Goal: Information Seeking & Learning: Learn about a topic

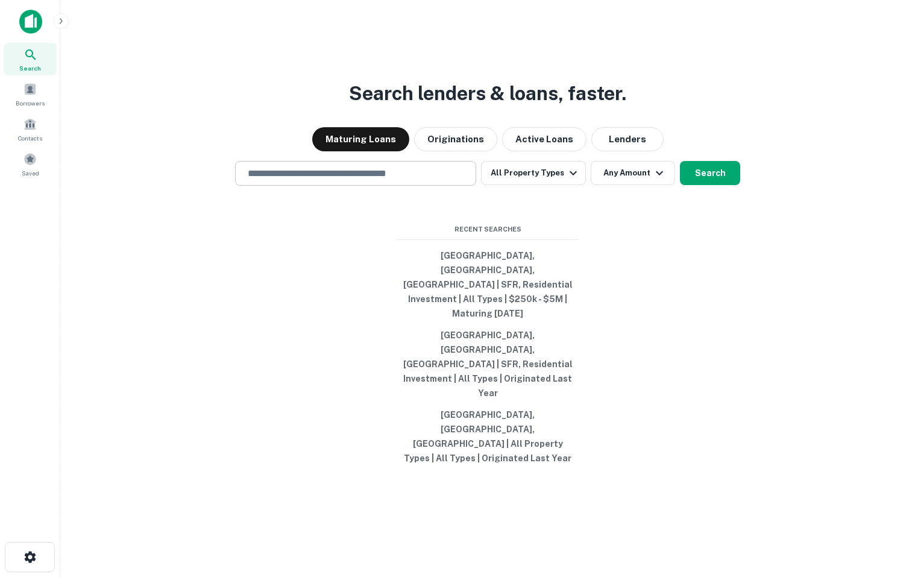
click at [282, 186] on div "​" at bounding box center [355, 173] width 241 height 25
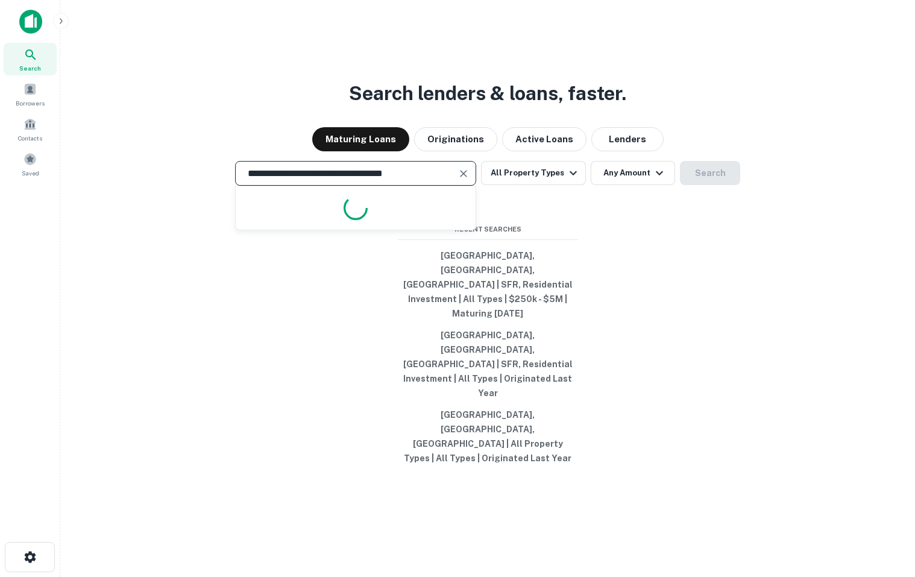
type input "**********"
click at [712, 185] on button "Search" at bounding box center [710, 173] width 60 height 24
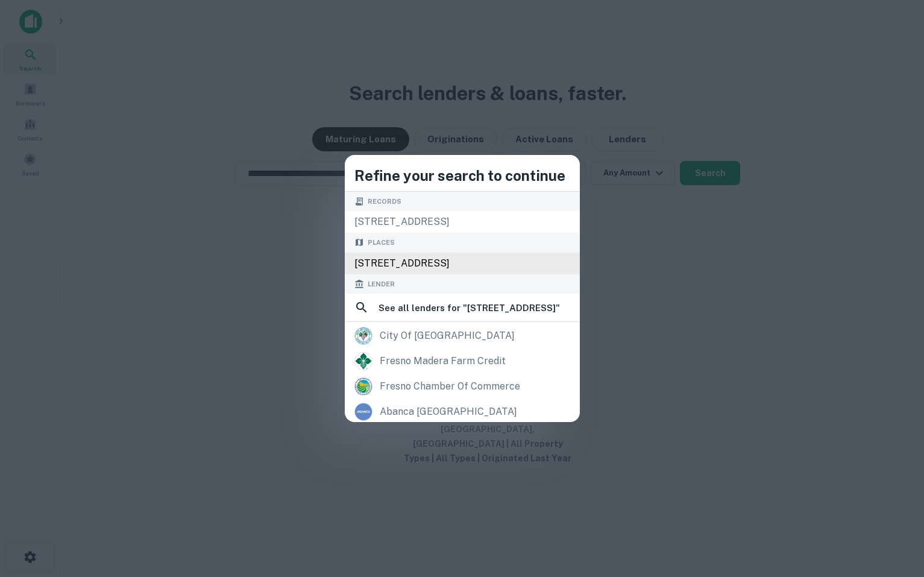
click at [408, 265] on div "[STREET_ADDRESS]" at bounding box center [462, 263] width 235 height 22
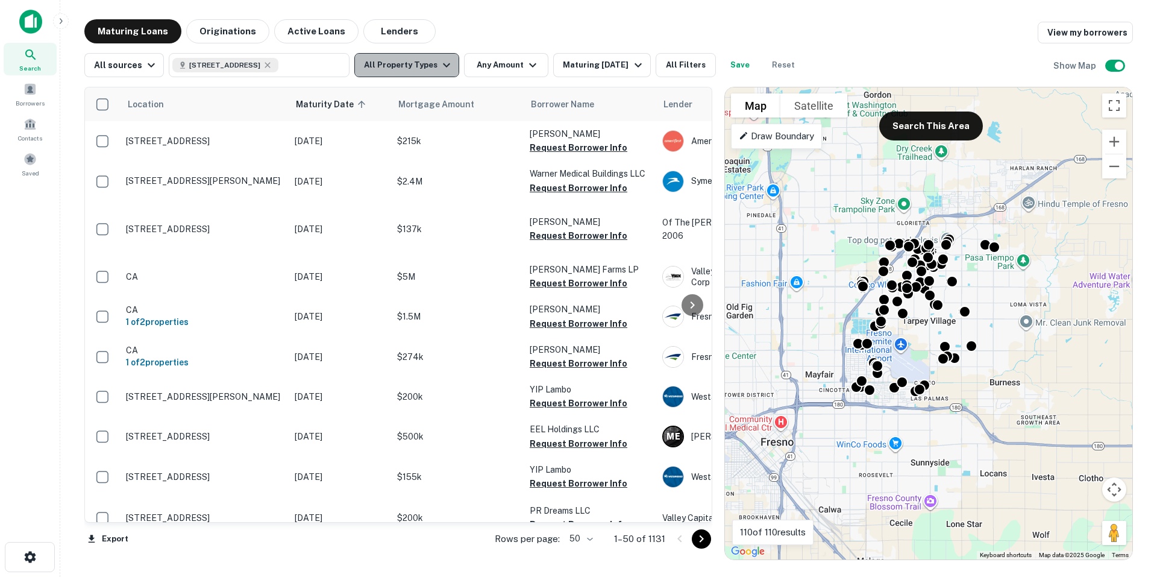
click at [440, 64] on icon "button" at bounding box center [446, 65] width 14 height 14
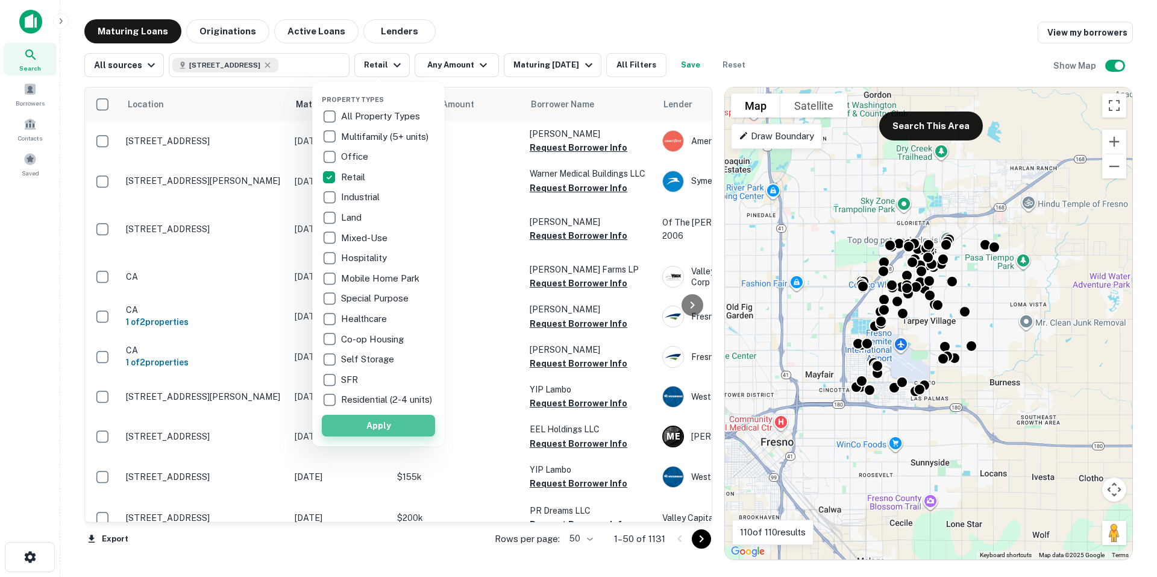
click at [392, 433] on button "Apply" at bounding box center [378, 426] width 113 height 22
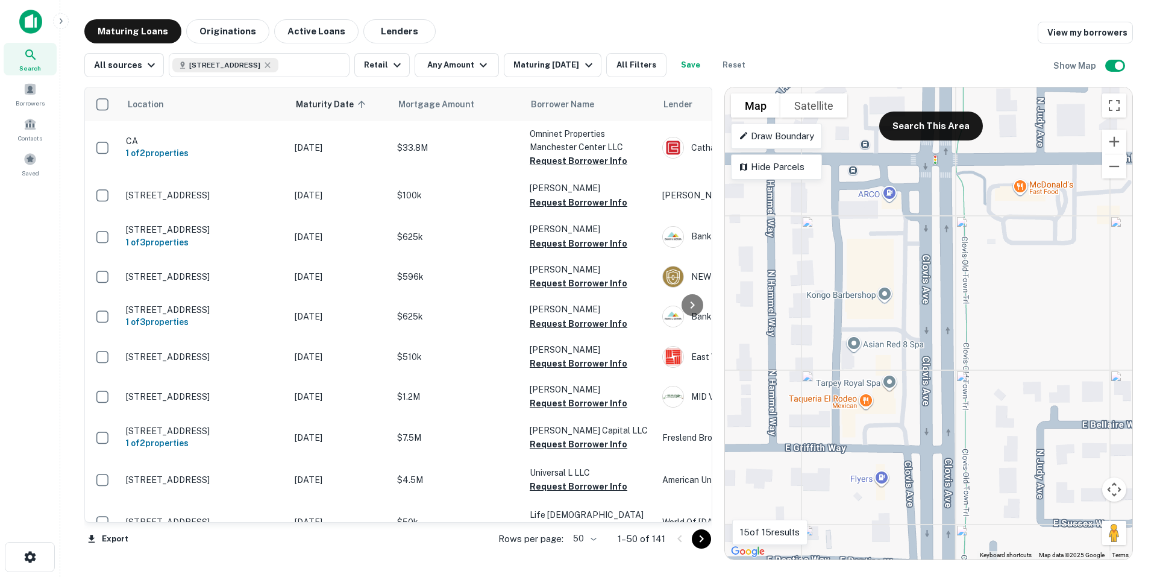
drag, startPoint x: 817, startPoint y: 302, endPoint x: 1013, endPoint y: 467, distance: 256.2
click at [914, 467] on div "To activate drag with keyboard, press Alt + Enter. Once in keyboard drag state,…" at bounding box center [928, 323] width 407 height 472
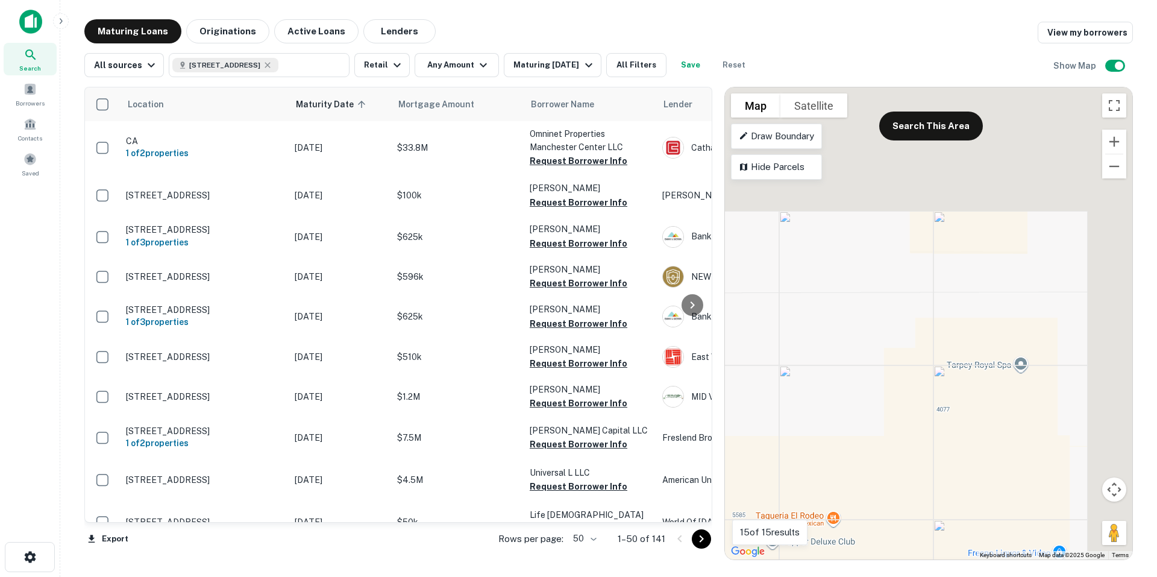
drag, startPoint x: 952, startPoint y: 254, endPoint x: 821, endPoint y: 468, distance: 251.2
click at [821, 468] on div "To activate drag with keyboard, press Alt + Enter. Once in keyboard drag state,…" at bounding box center [928, 323] width 407 height 472
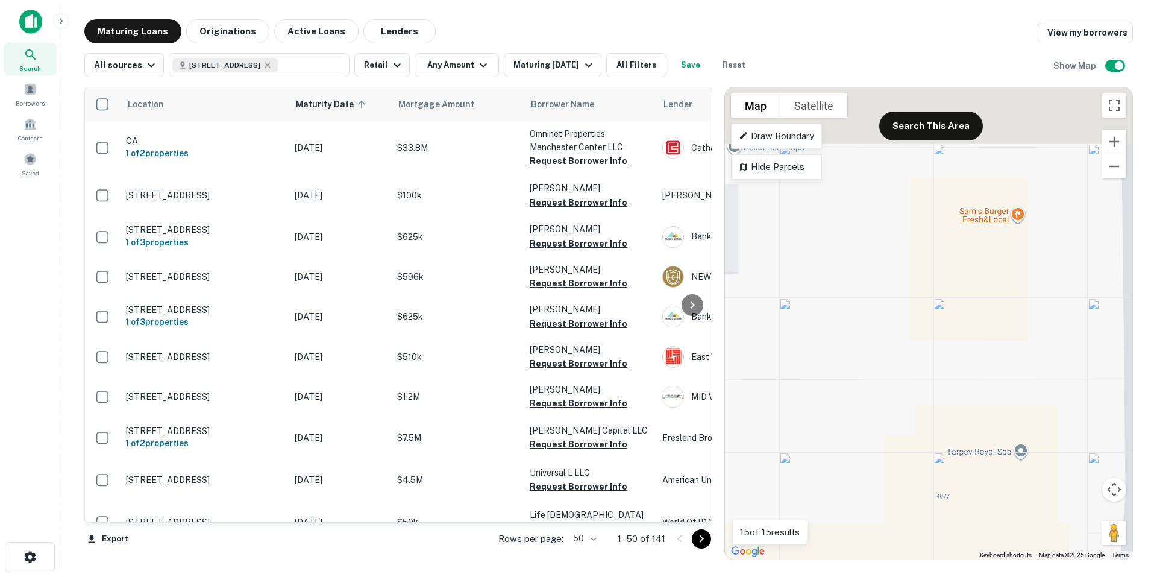
drag, startPoint x: 874, startPoint y: 304, endPoint x: 880, endPoint y: 415, distance: 111.6
click at [880, 415] on div "To activate drag with keyboard, press Alt + Enter. Once in keyboard drag state,…" at bounding box center [928, 323] width 407 height 472
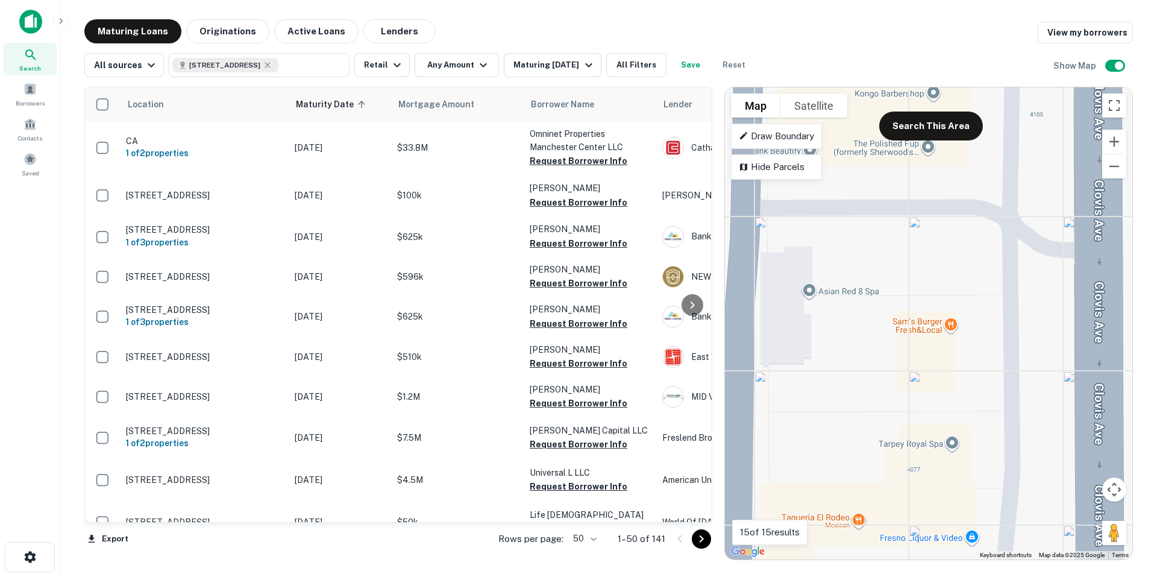
click at [853, 356] on div "To activate drag with keyboard, press Alt + Enter. Once in keyboard drag state,…" at bounding box center [928, 323] width 407 height 472
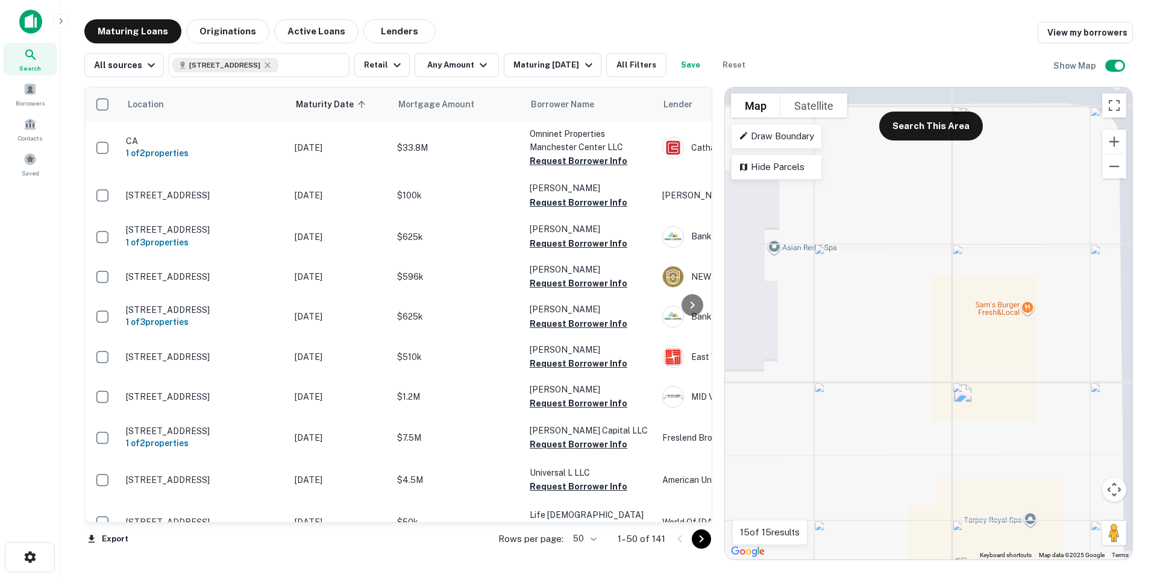
click at [853, 356] on div "To activate drag with keyboard, press Alt + Enter. Once in keyboard drag state,…" at bounding box center [928, 323] width 407 height 472
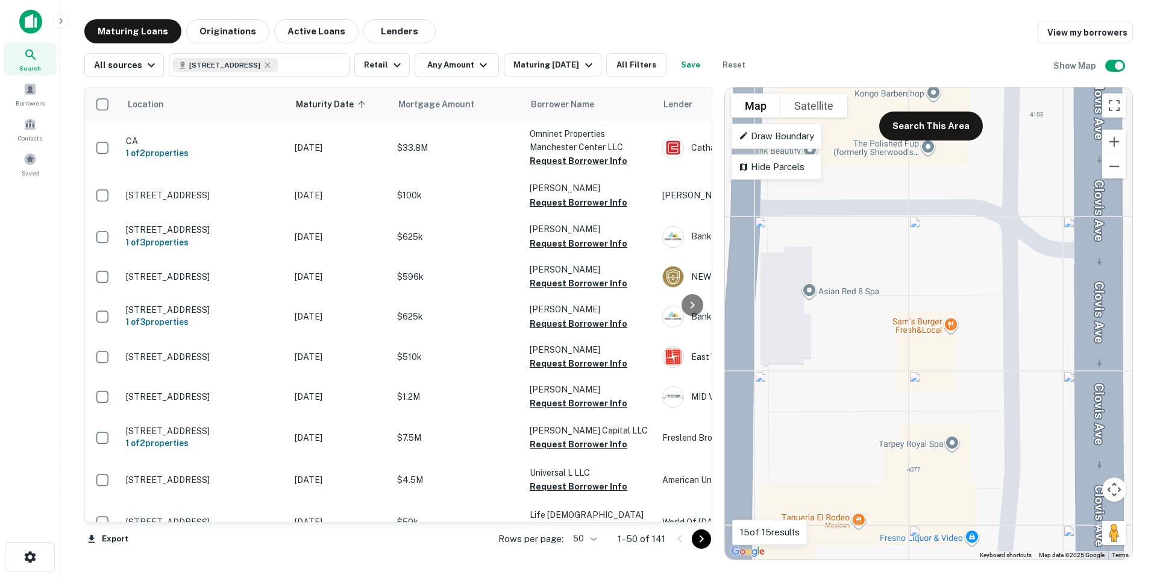
click at [914, 348] on gmp-advanced-marker at bounding box center [924, 348] width 0 height 0
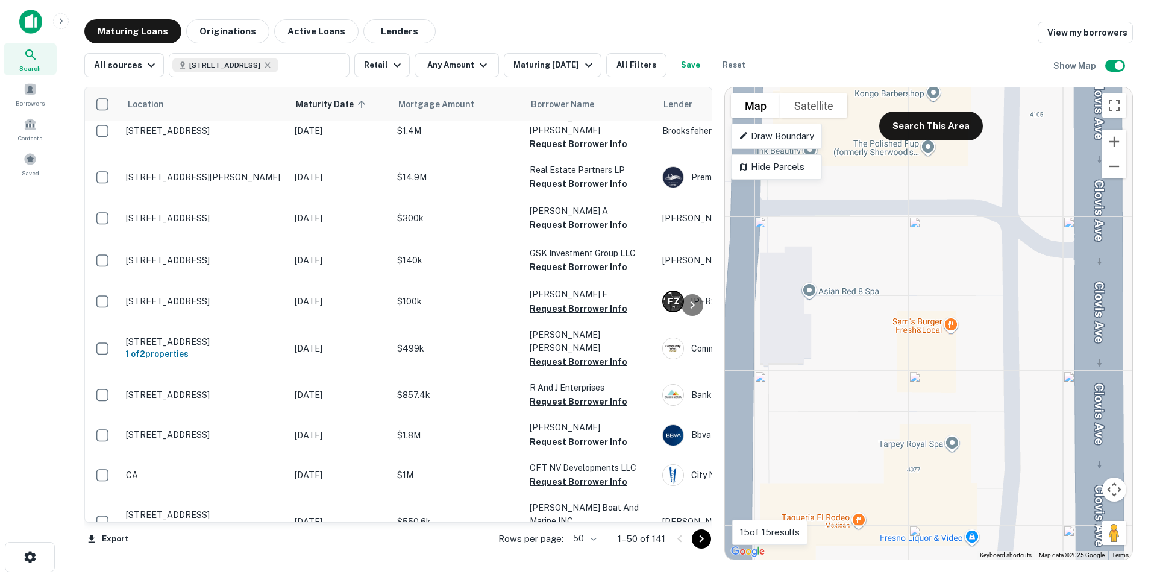
scroll to position [1145, 0]
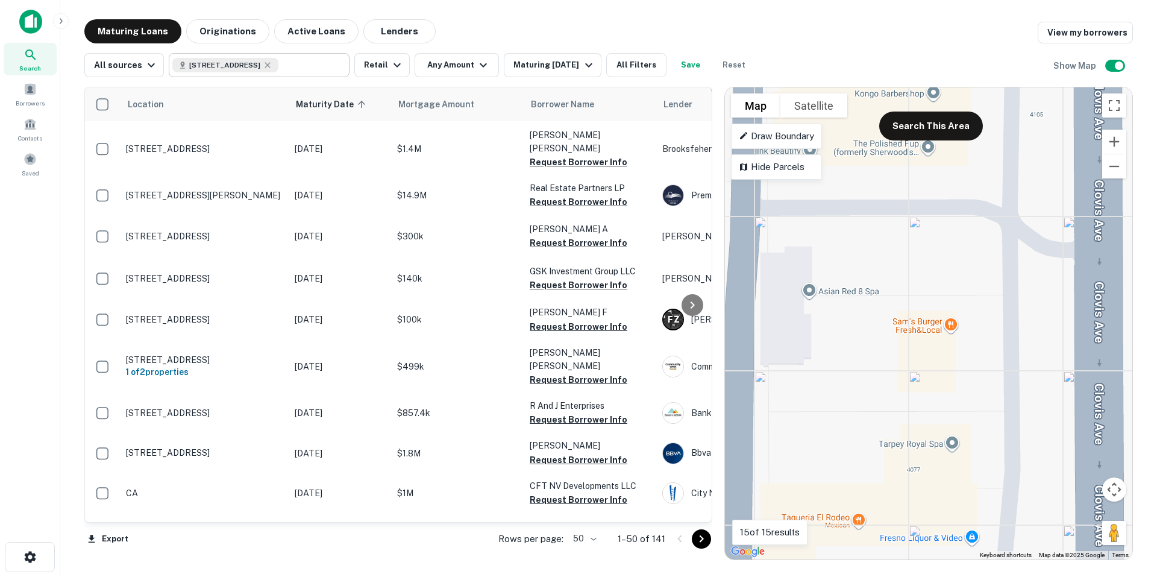
drag, startPoint x: 286, startPoint y: 66, endPoint x: 275, endPoint y: 67, distance: 10.9
click at [271, 66] on icon at bounding box center [267, 64] width 5 height 5
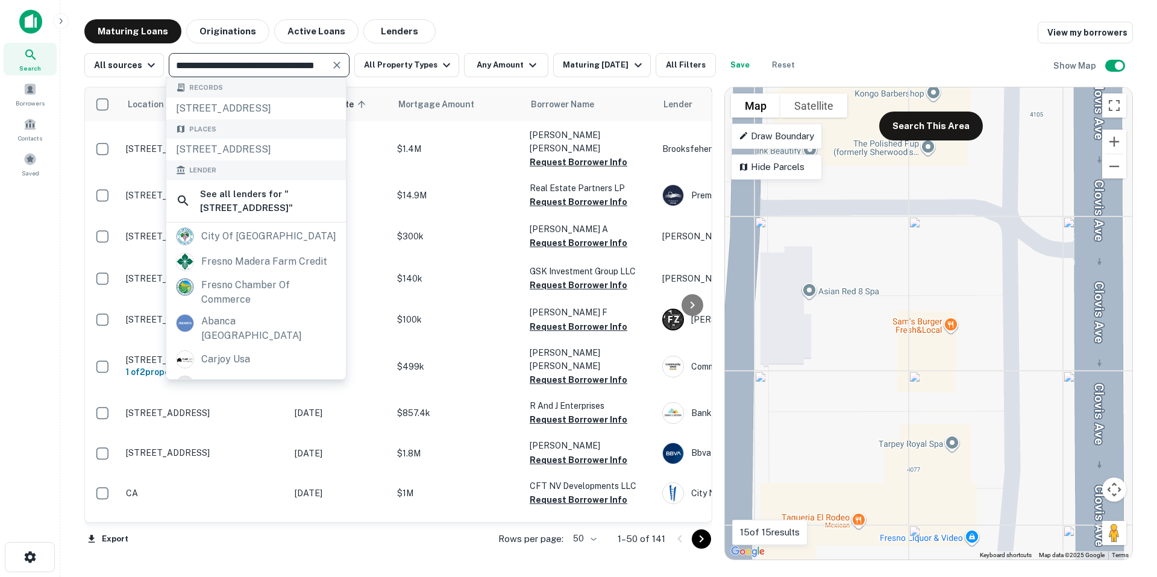
click at [264, 67] on input "**********" at bounding box center [249, 65] width 154 height 17
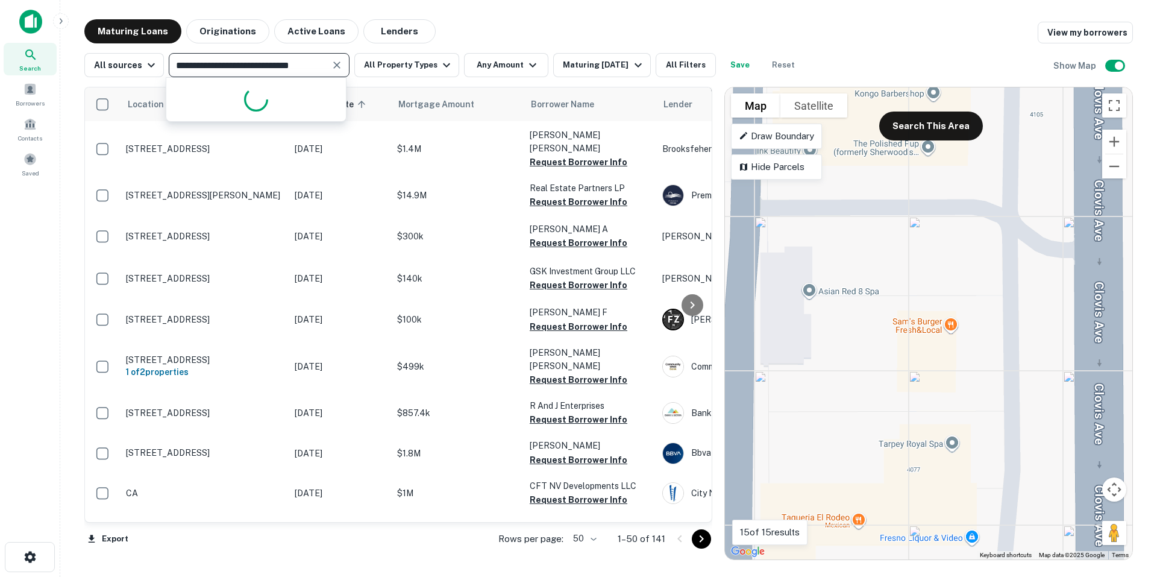
type input "**********"
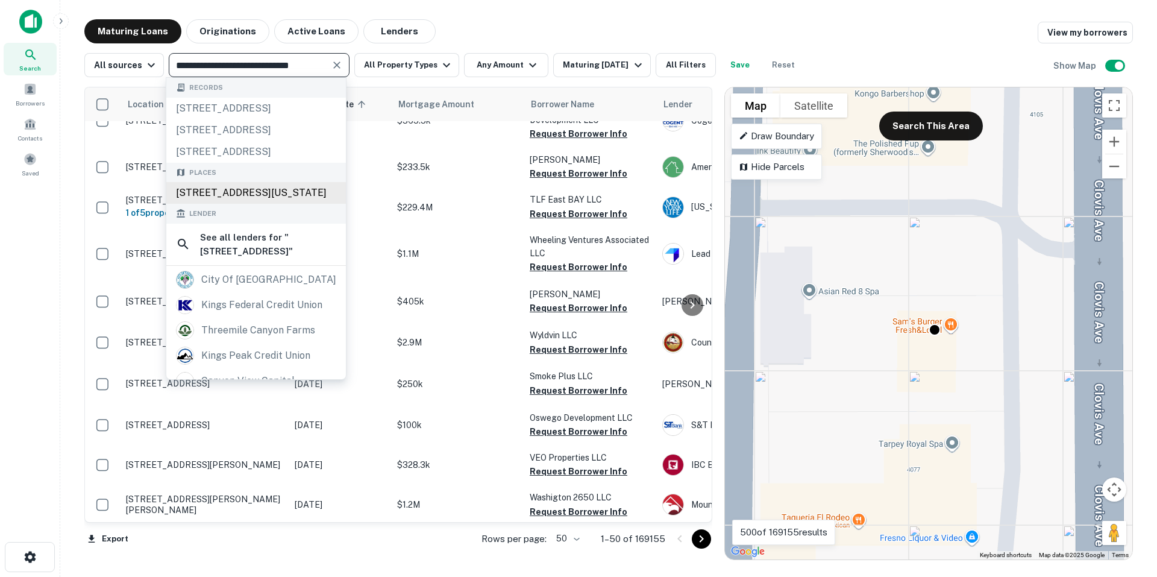
click at [225, 204] on div "[STREET_ADDRESS][US_STATE]" at bounding box center [256, 193] width 180 height 22
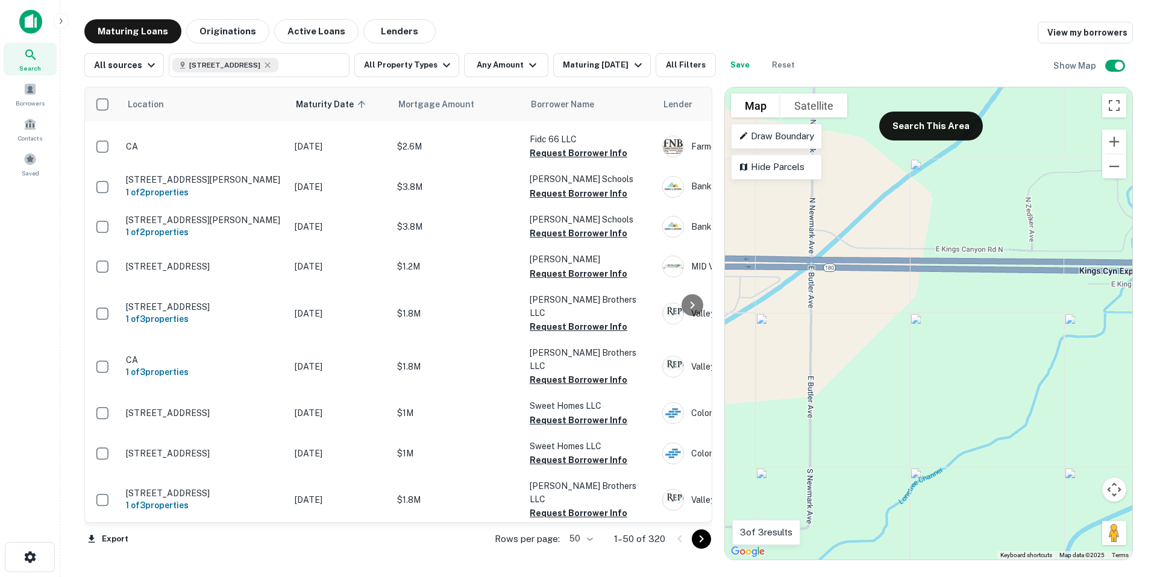
drag, startPoint x: 865, startPoint y: 263, endPoint x: 936, endPoint y: 490, distance: 238.2
click at [914, 490] on div "To activate drag with keyboard, press Alt + Enter. Once in keyboard drag state,…" at bounding box center [928, 323] width 407 height 472
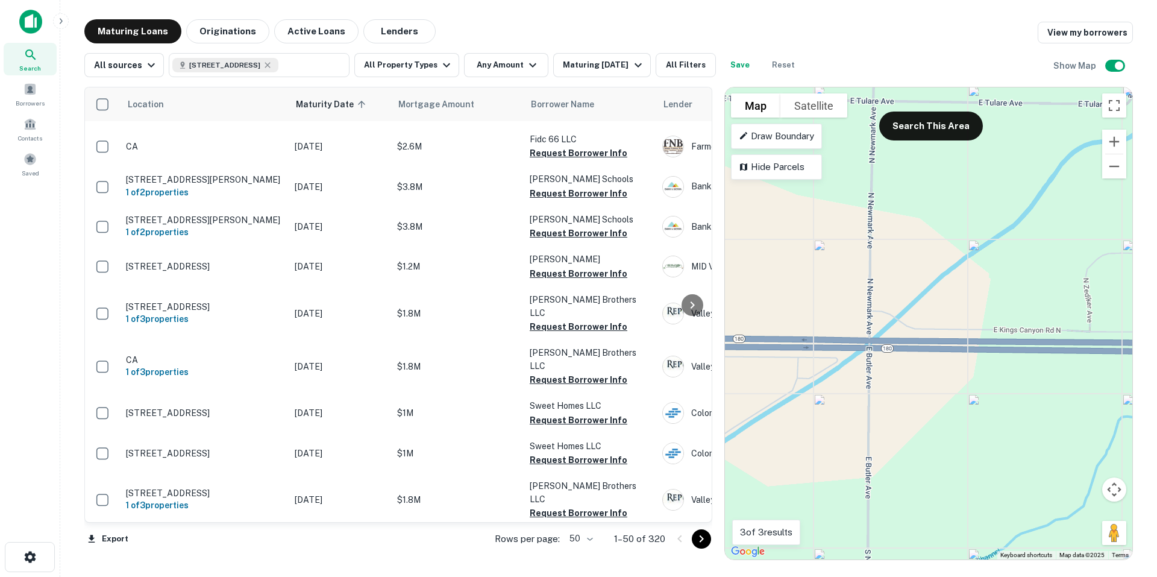
drag, startPoint x: 817, startPoint y: 352, endPoint x: 877, endPoint y: 439, distance: 105.8
click at [877, 439] on div "To activate drag with keyboard, press Alt + Enter. Once in keyboard drag state,…" at bounding box center [928, 323] width 407 height 472
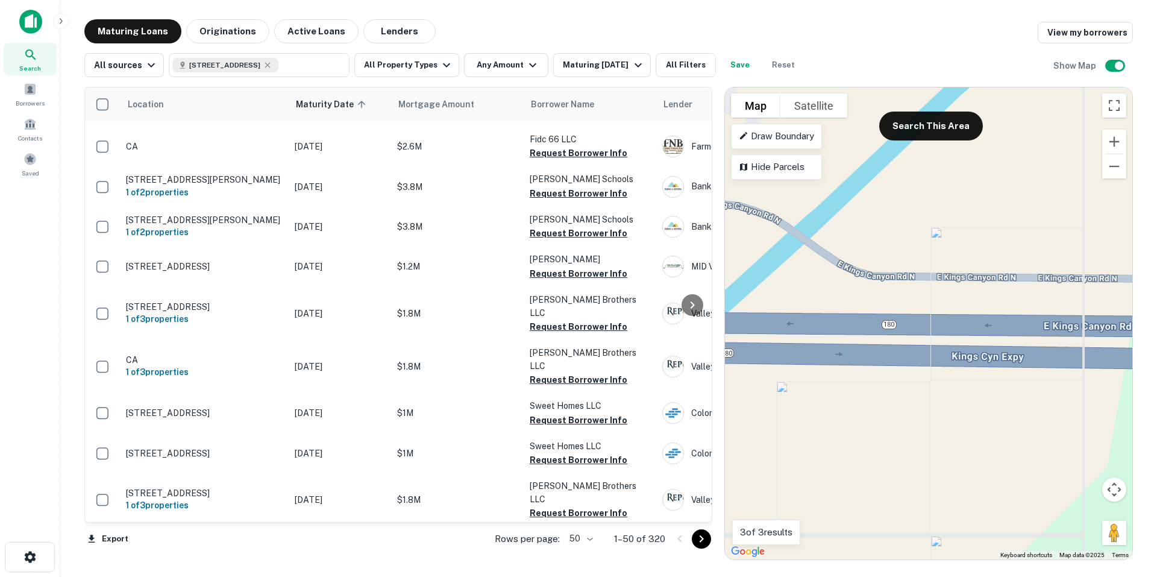
drag, startPoint x: 929, startPoint y: 318, endPoint x: 780, endPoint y: 590, distance: 310.6
click at [780, 576] on html "Search Borrowers Contacts Saved Maturing Loans Originations Active Loans Lender…" at bounding box center [578, 288] width 1157 height 577
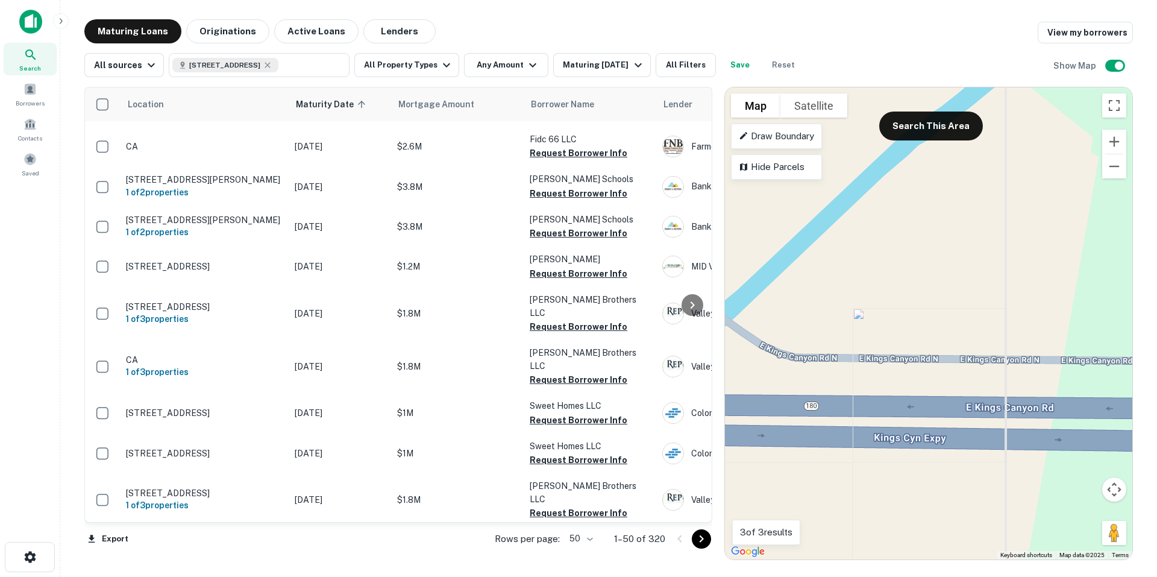
drag, startPoint x: 905, startPoint y: 423, endPoint x: 827, endPoint y: 506, distance: 113.8
click at [827, 506] on div "To activate drag with keyboard, press Alt + Enter. Once in keyboard drag state,…" at bounding box center [928, 323] width 407 height 472
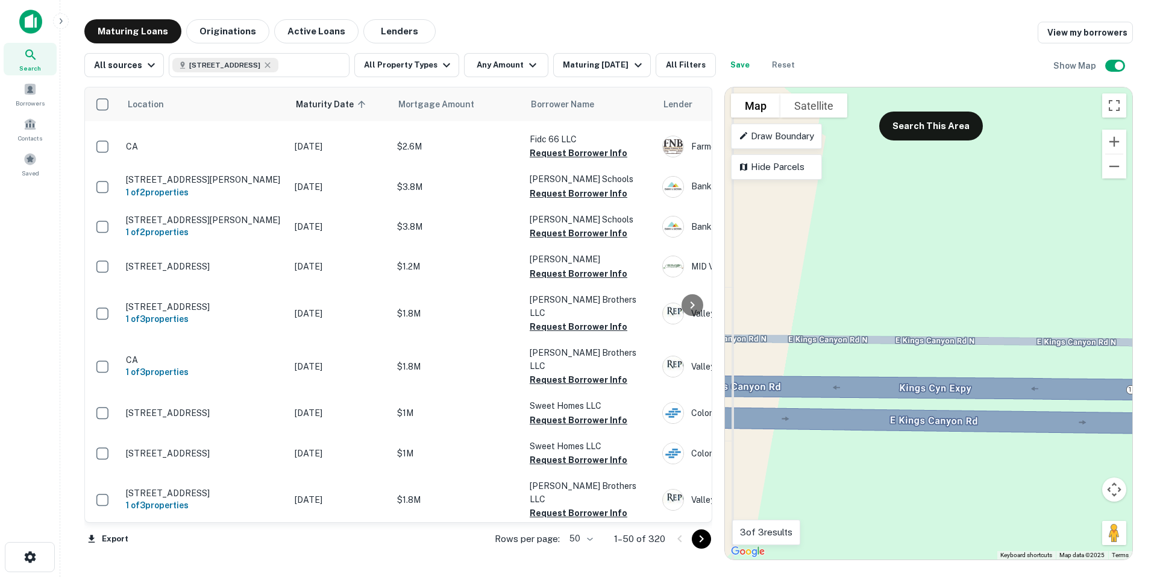
drag, startPoint x: 1156, startPoint y: 470, endPoint x: 816, endPoint y: 455, distance: 340.1
click at [608, 457] on div "Location Maturity Date sorted ascending Mortgage Amount Borrower Name Lender Pu…" at bounding box center [608, 318] width 1048 height 483
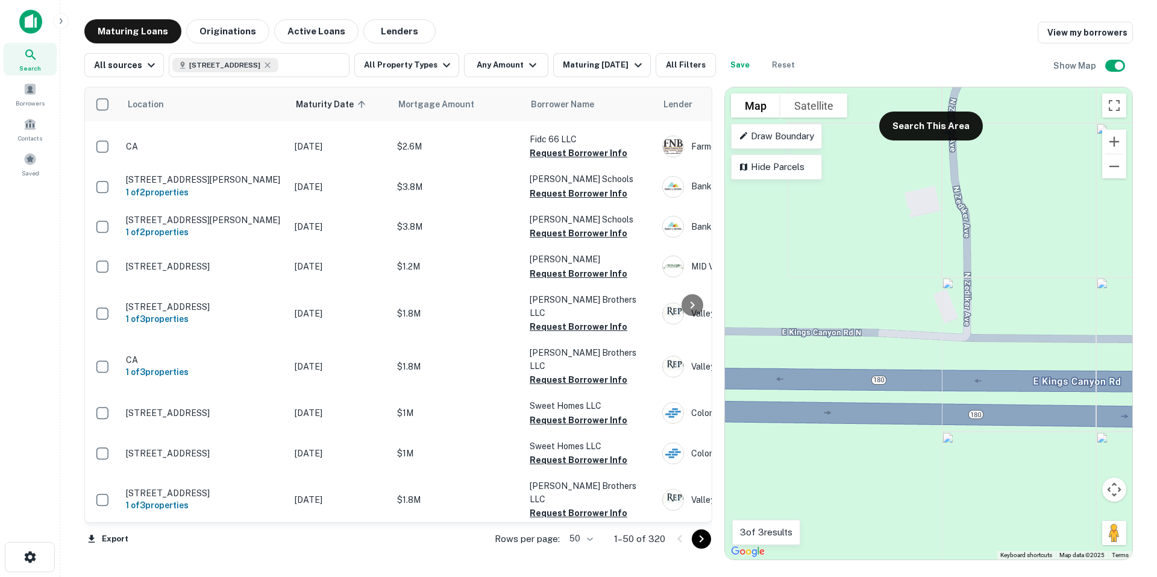
drag, startPoint x: 1070, startPoint y: 449, endPoint x: 825, endPoint y: 439, distance: 245.4
click at [825, 439] on div "To activate drag with keyboard, press Alt + Enter. Once in keyboard drag state,…" at bounding box center [928, 323] width 407 height 472
click at [308, 64] on input "**********" at bounding box center [302, 65] width 48 height 17
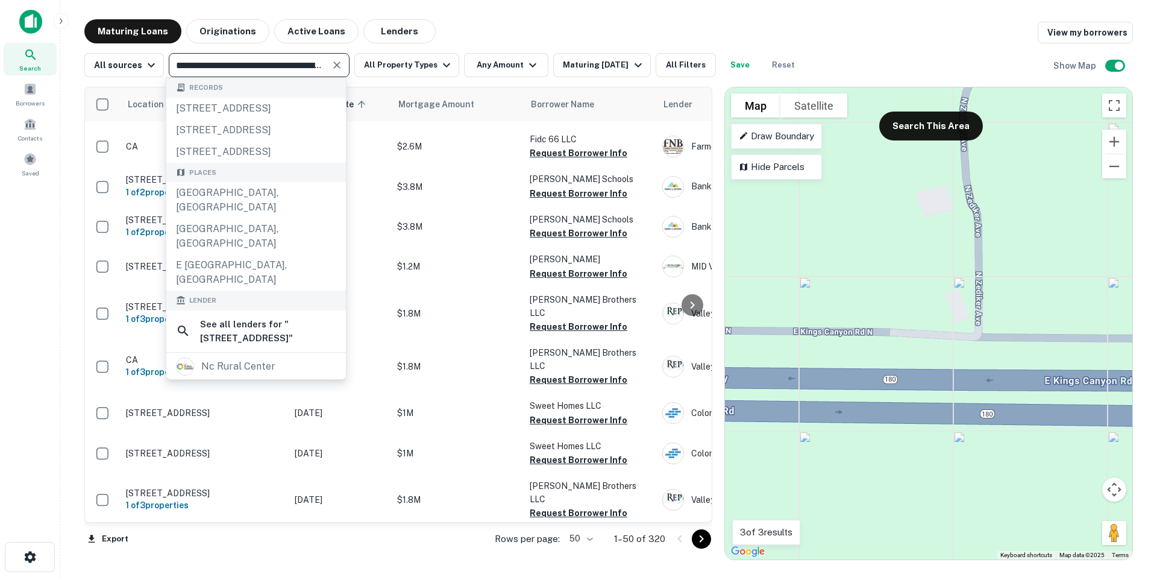
click at [273, 64] on input "**********" at bounding box center [249, 65] width 154 height 17
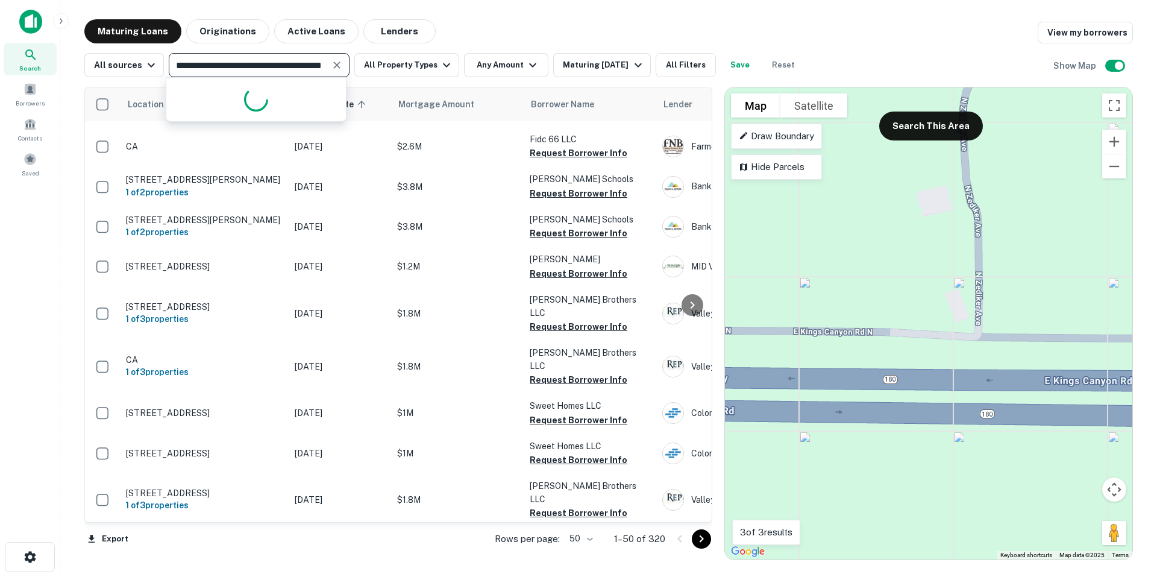
type input "**********"
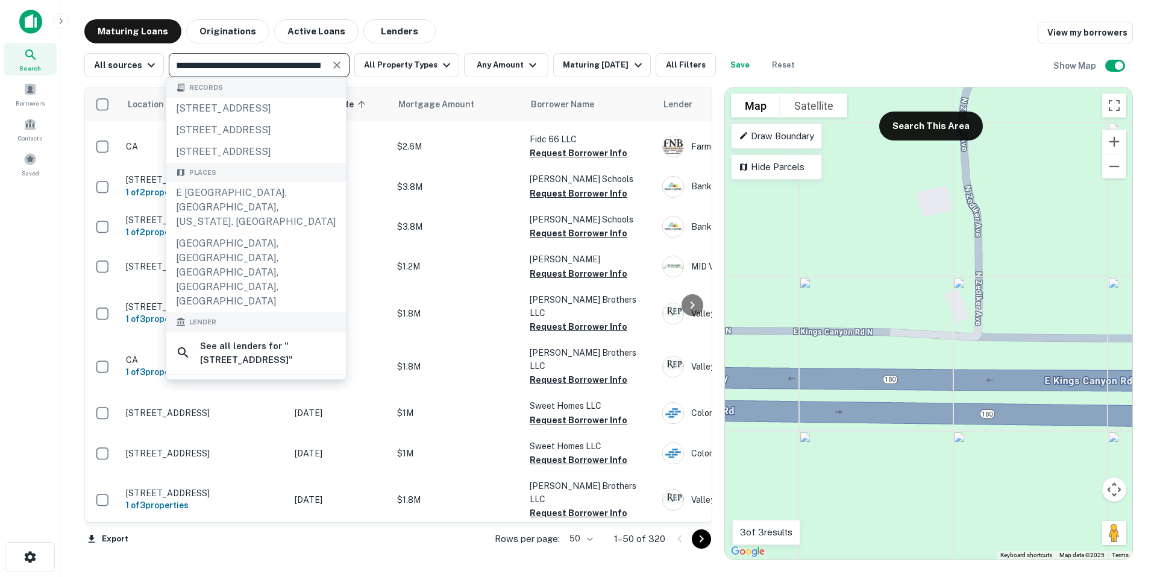
click at [35, 63] on div "Search" at bounding box center [30, 59] width 53 height 33
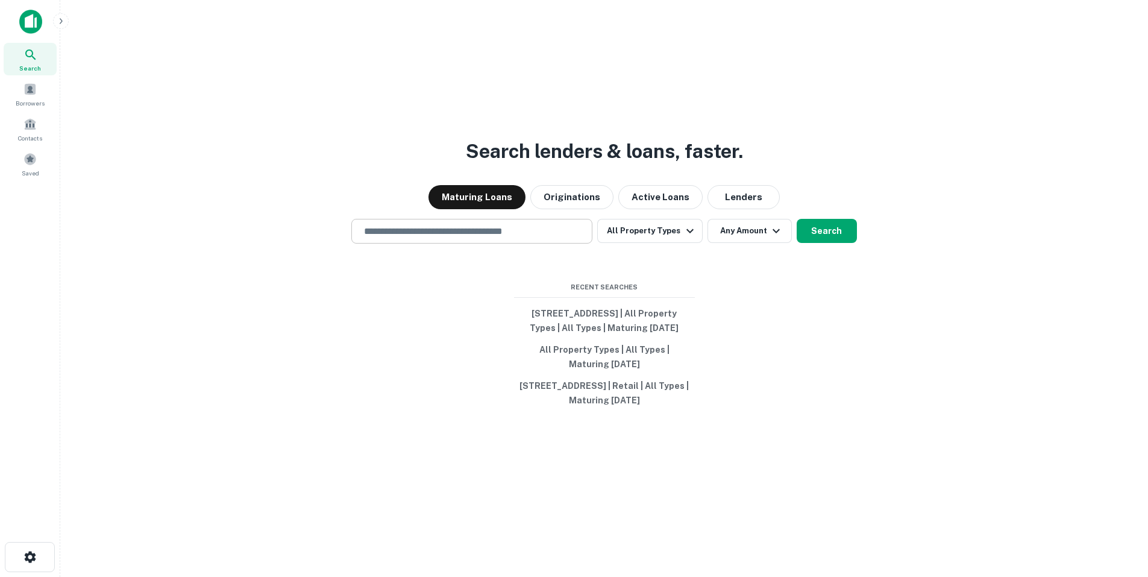
click at [424, 224] on input "text" at bounding box center [472, 231] width 230 height 14
type input "**********"
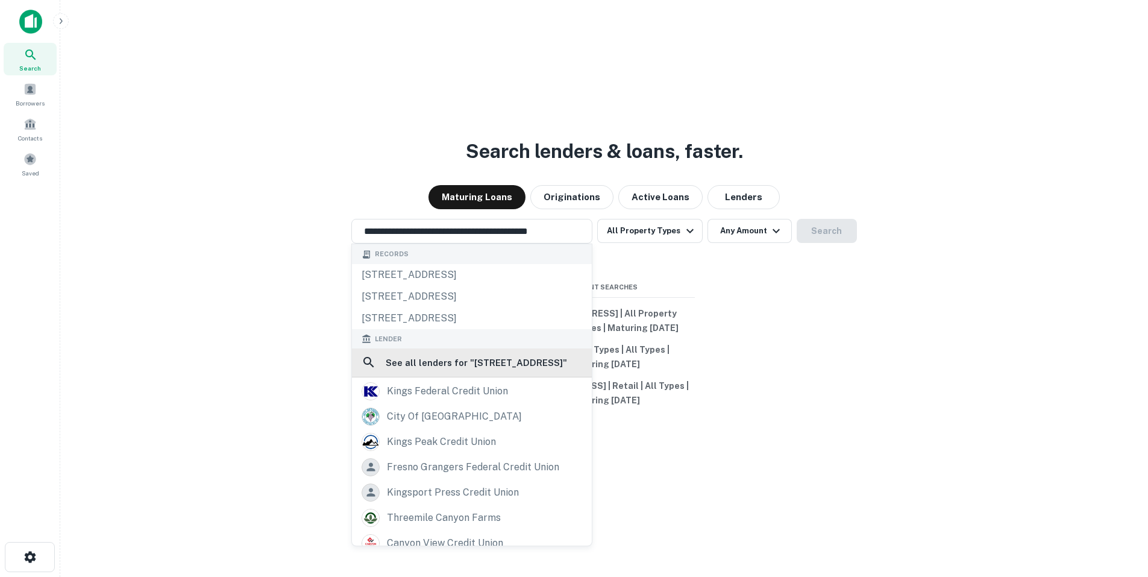
click at [507, 355] on h6 "See all lenders for " 4410 E Kings Canyon Rd, Fresno, CA 93727, USA "" at bounding box center [476, 362] width 181 height 14
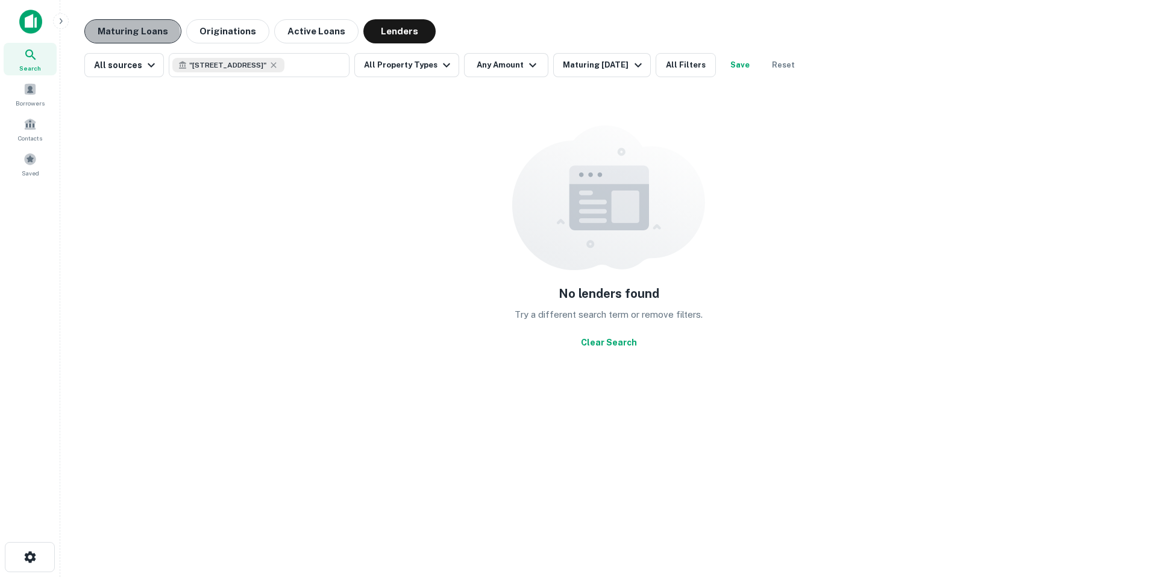
click at [119, 37] on button "Maturing Loans" at bounding box center [132, 31] width 97 height 24
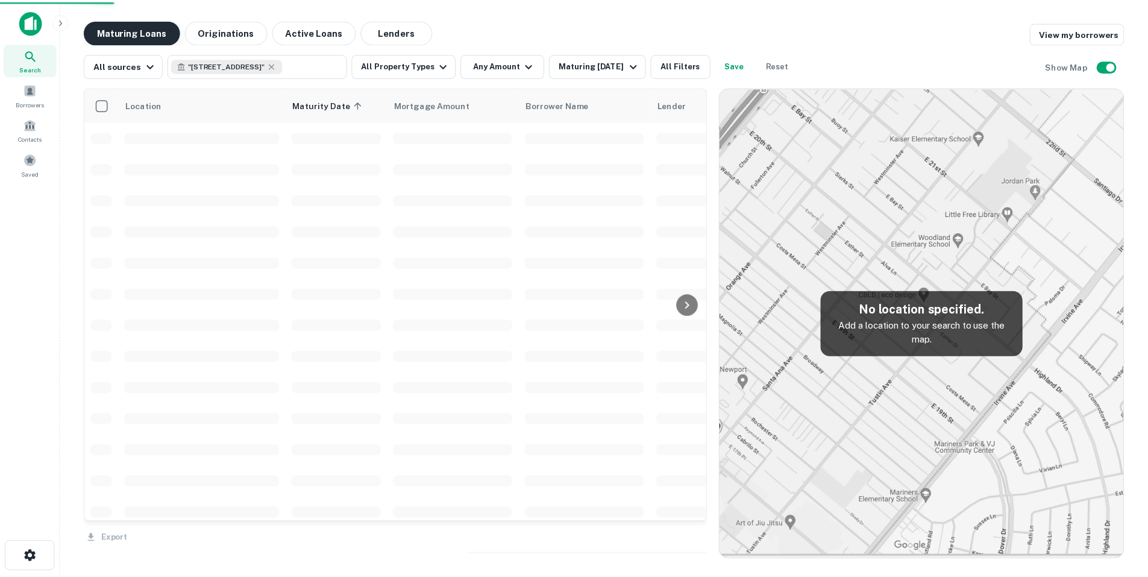
scroll to position [1145, 0]
click at [31, 16] on img at bounding box center [30, 22] width 23 height 24
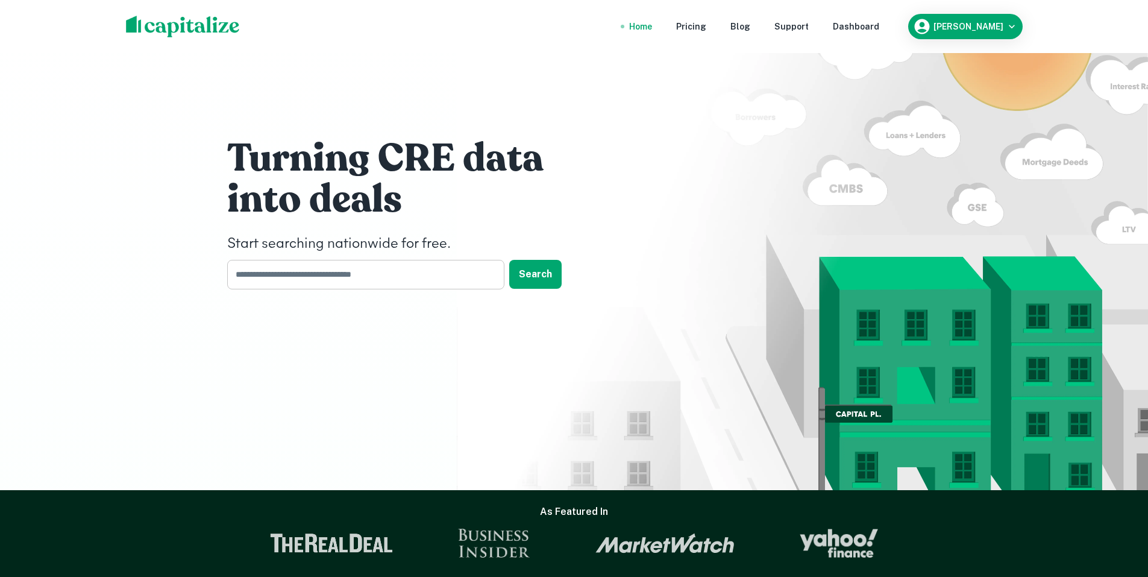
click at [323, 267] on input "text" at bounding box center [361, 275] width 269 height 30
type input "**********"
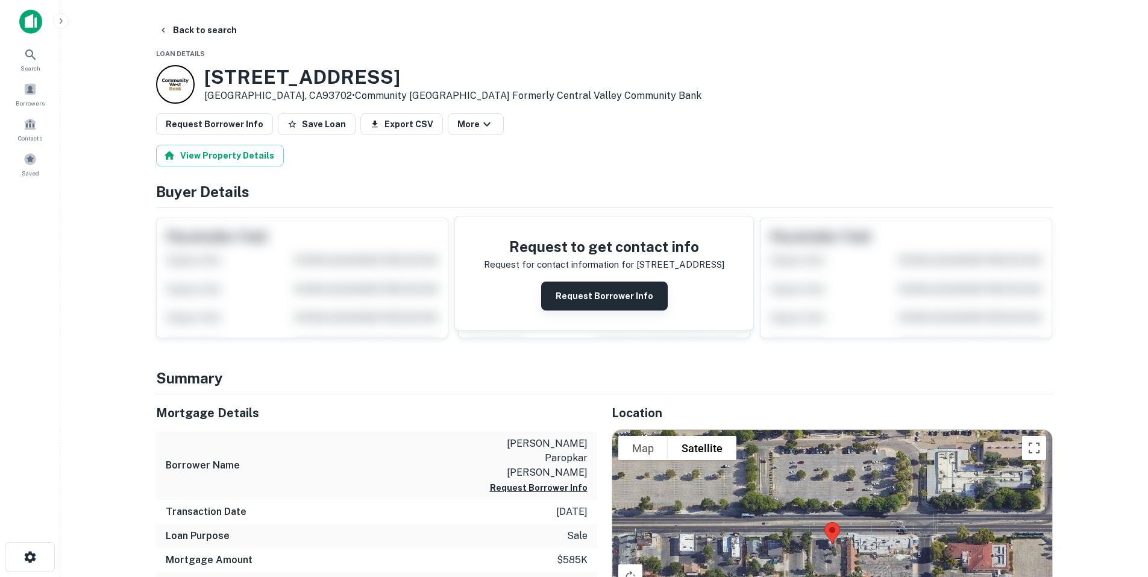
click at [635, 288] on button "Request Borrower Info" at bounding box center [604, 295] width 127 height 29
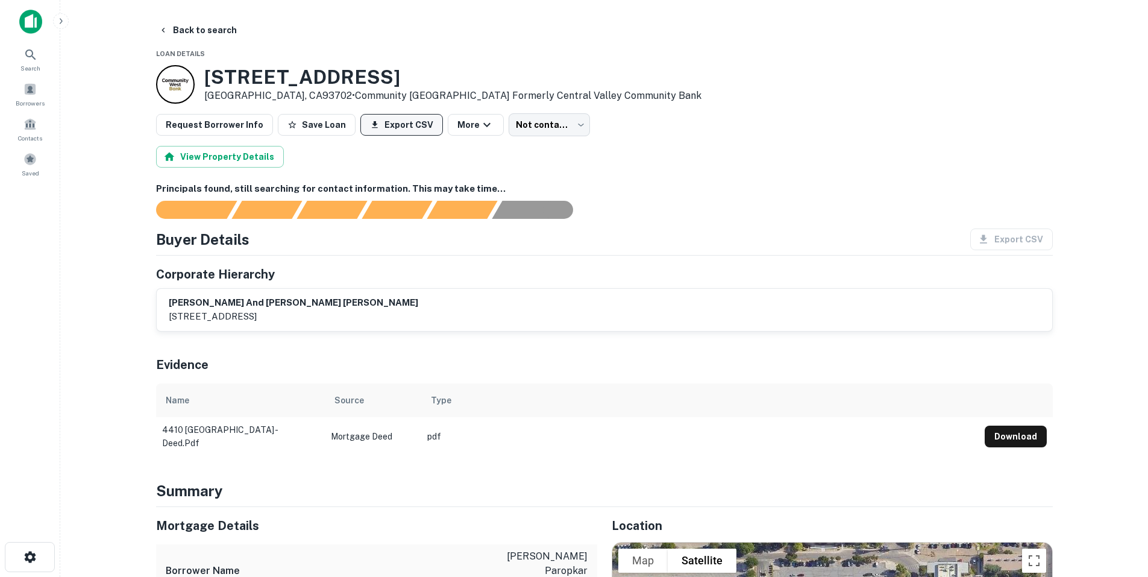
click at [393, 117] on button "Export CSV" at bounding box center [401, 125] width 83 height 22
click at [287, 122] on icon "button" at bounding box center [292, 125] width 10 height 10
drag, startPoint x: 706, startPoint y: 118, endPoint x: 564, endPoint y: 242, distance: 188.7
click at [564, 242] on div "Buyer Details Export CSV" at bounding box center [604, 239] width 897 height 22
click at [242, 154] on button "View Property Details" at bounding box center [220, 157] width 128 height 22
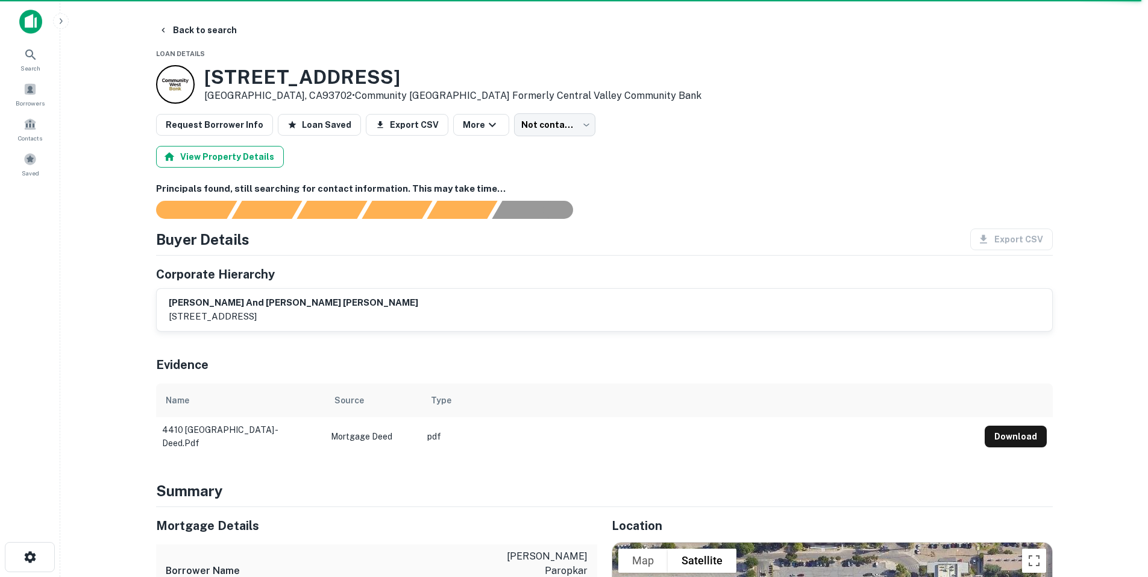
click at [251, 158] on button "View Property Details" at bounding box center [220, 157] width 128 height 22
